Goal: Task Accomplishment & Management: Complete application form

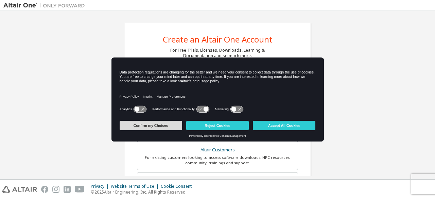
click at [173, 123] on button "Confirm my Choices" at bounding box center [151, 126] width 63 height 10
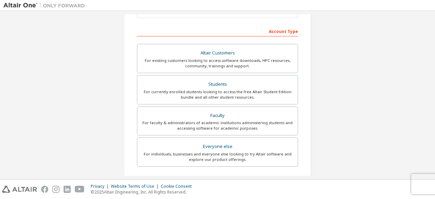
scroll to position [97, 0]
click at [183, 100] on label "Students For currently enrolled students looking to access the free Altair Stud…" at bounding box center [217, 89] width 161 height 29
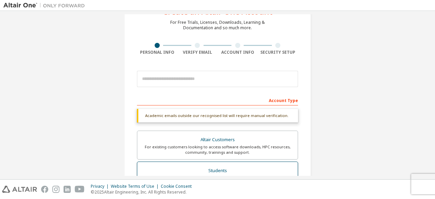
scroll to position [27, 0]
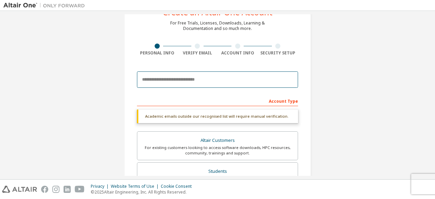
click at [186, 79] on input "email" at bounding box center [217, 79] width 161 height 16
type input "**********"
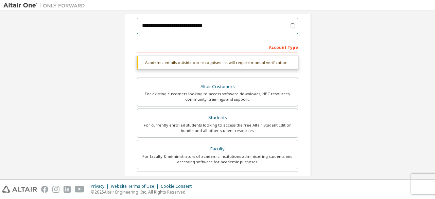
scroll to position [85, 0]
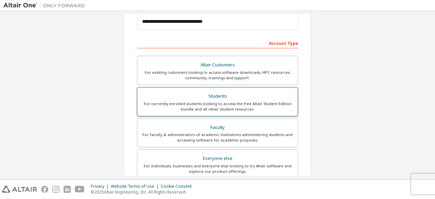
click at [204, 103] on div "For currently enrolled students looking to access the free Altair Student Editi…" at bounding box center [217, 106] width 152 height 11
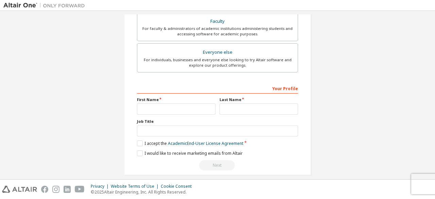
scroll to position [197, 0]
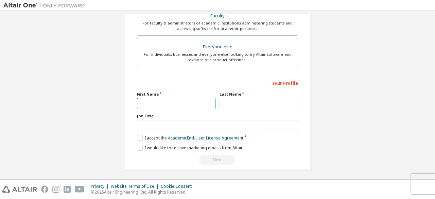
click at [200, 102] on input "text" at bounding box center [176, 103] width 79 height 11
type input "****"
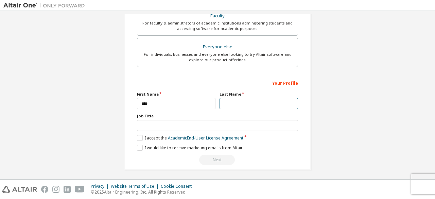
click at [225, 102] on input "text" at bounding box center [259, 103] width 79 height 11
type input "*****"
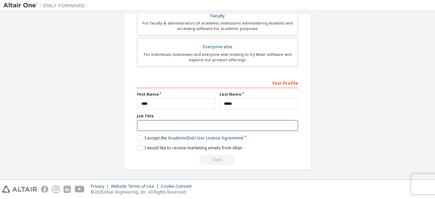
click at [225, 120] on input "text" at bounding box center [217, 125] width 161 height 11
type input "*******"
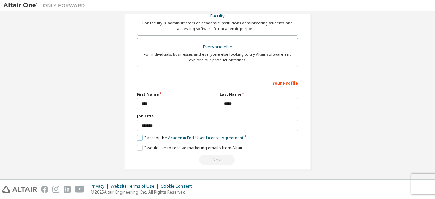
click at [141, 138] on label "I accept the Academic End-User License Agreement" at bounding box center [190, 138] width 106 height 6
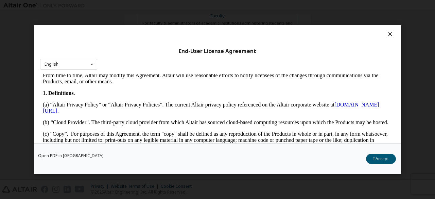
scroll to position [127, 0]
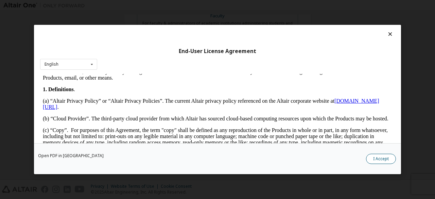
click at [389, 154] on button "I Accept" at bounding box center [381, 159] width 30 height 10
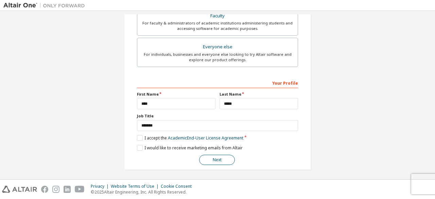
click at [215, 157] on button "Next" at bounding box center [217, 160] width 36 height 10
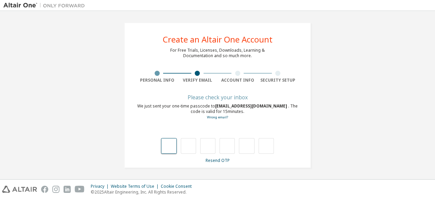
type input "*"
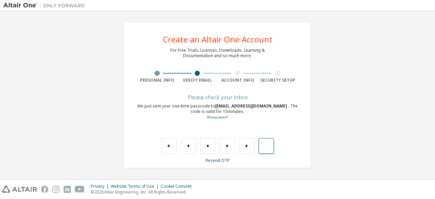
type input "*"
